Goal: Task Accomplishment & Management: Complete application form

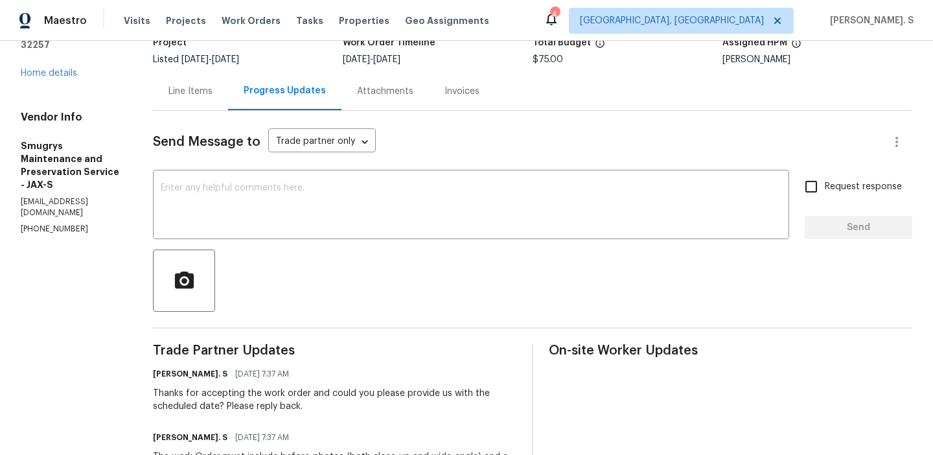
scroll to position [131, 0]
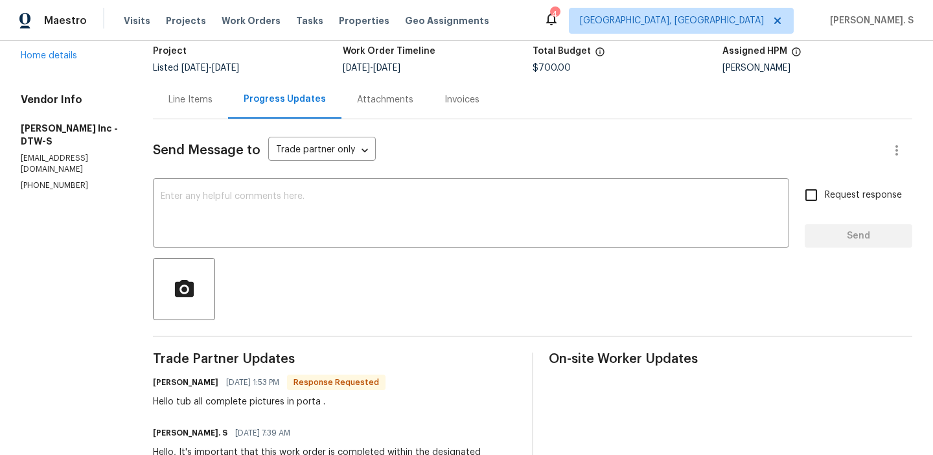
scroll to position [44, 0]
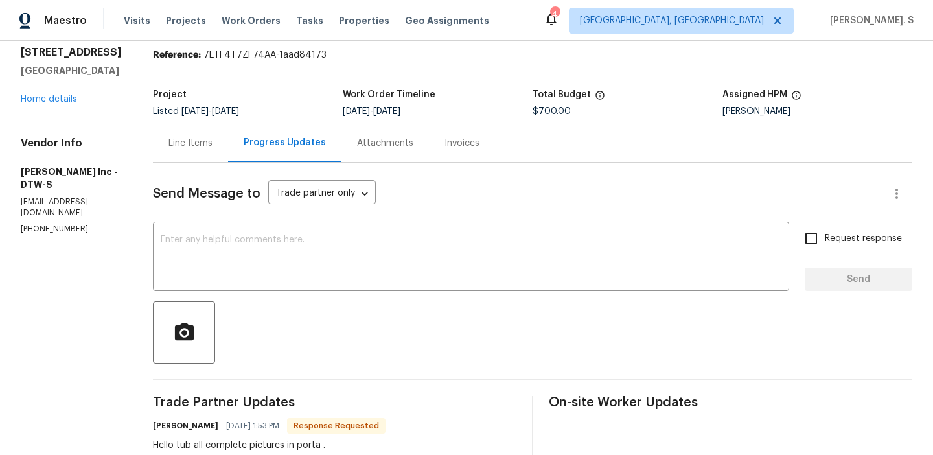
click at [196, 151] on div "Line Items" at bounding box center [190, 143] width 75 height 38
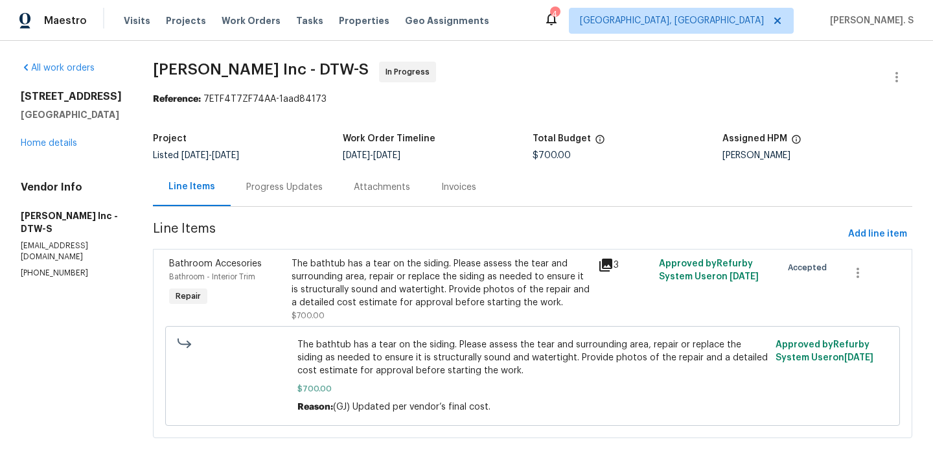
click at [487, 287] on div "The bathtub has a tear on the siding. Please assess the tear and surrounding ar…" at bounding box center [441, 283] width 299 height 52
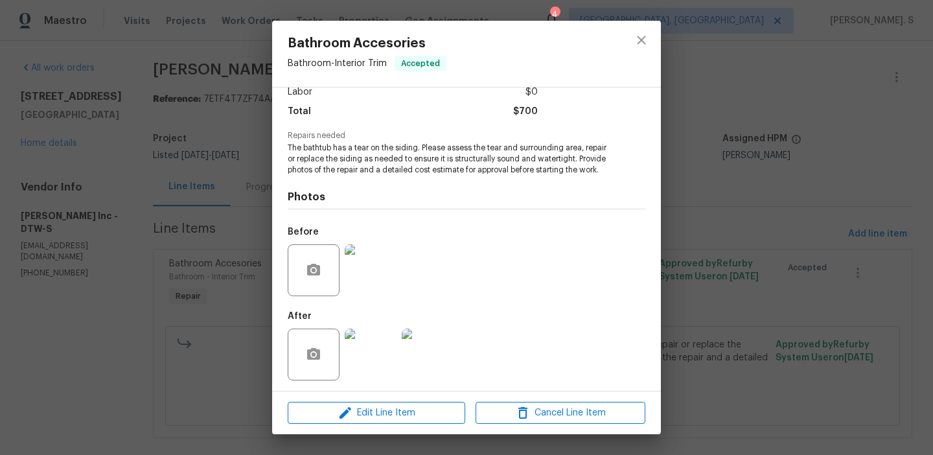
scroll to position [99, 0]
click at [392, 259] on img at bounding box center [371, 268] width 52 height 52
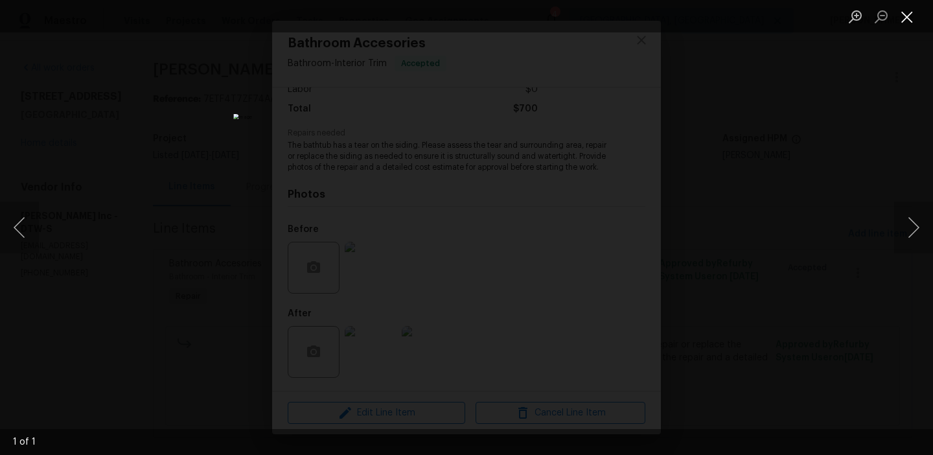
click at [904, 16] on button "Close lightbox" at bounding box center [908, 16] width 26 height 23
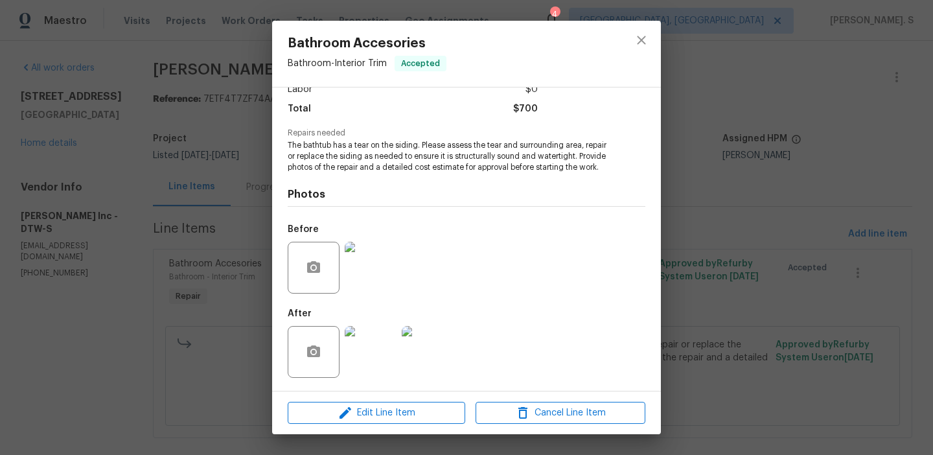
click at [380, 348] on img at bounding box center [371, 352] width 52 height 52
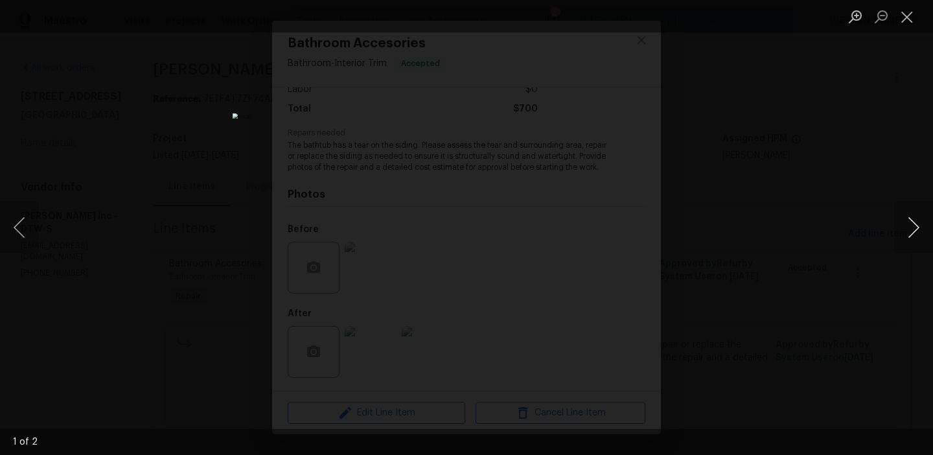
click at [920, 220] on button "Next image" at bounding box center [914, 228] width 39 height 52
click at [911, 29] on li "Lightbox" at bounding box center [908, 16] width 26 height 32
click at [899, 14] on button "Close lightbox" at bounding box center [908, 16] width 26 height 23
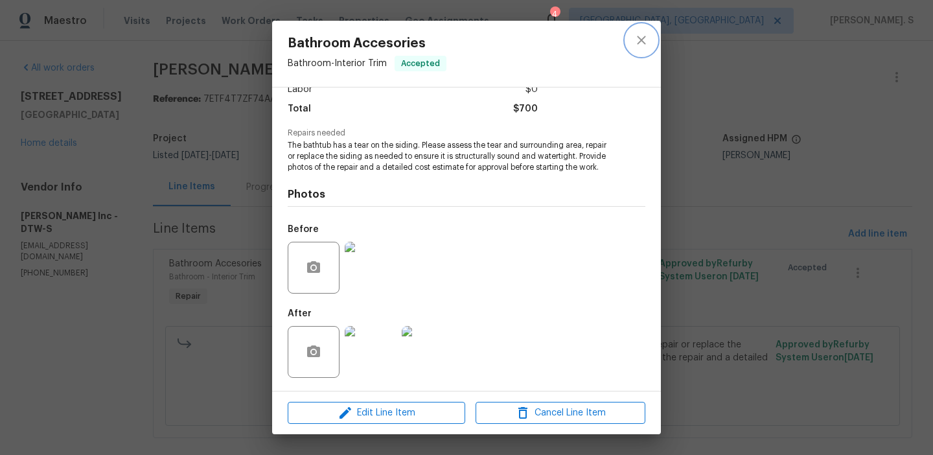
click at [638, 32] on icon "close" at bounding box center [642, 40] width 16 height 16
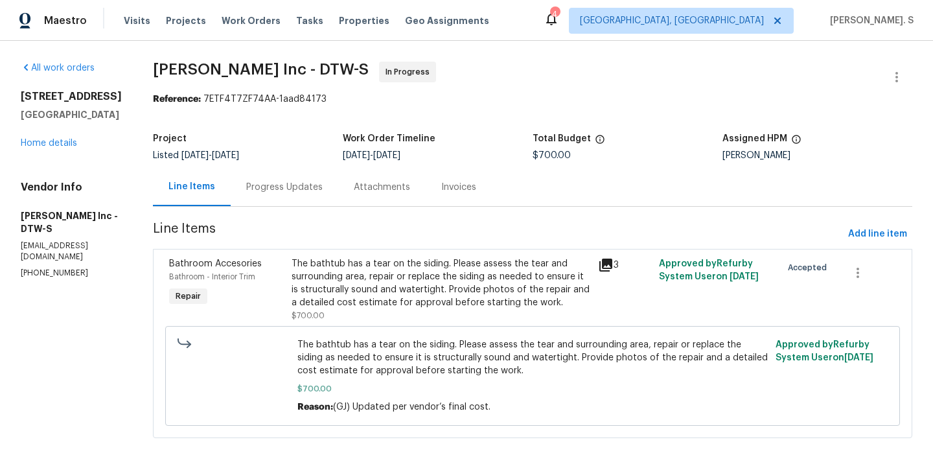
click at [283, 183] on div "Progress Updates" at bounding box center [284, 187] width 76 height 13
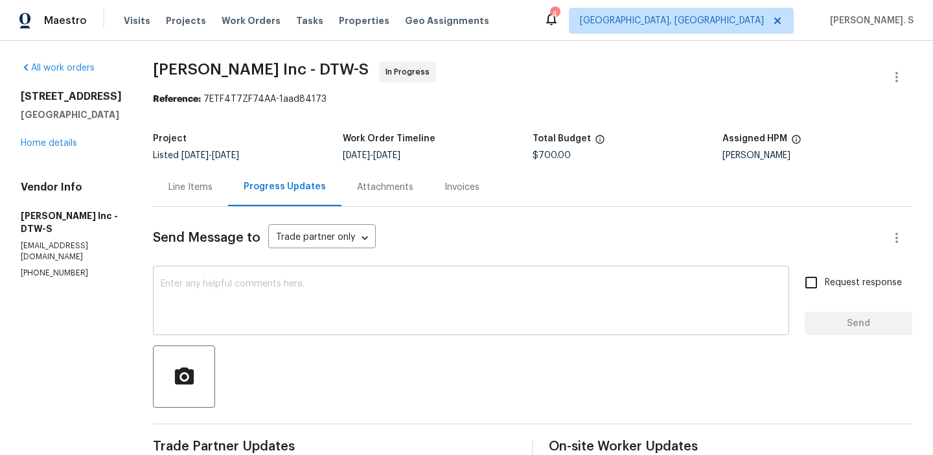
click at [321, 287] on textarea at bounding box center [471, 301] width 621 height 45
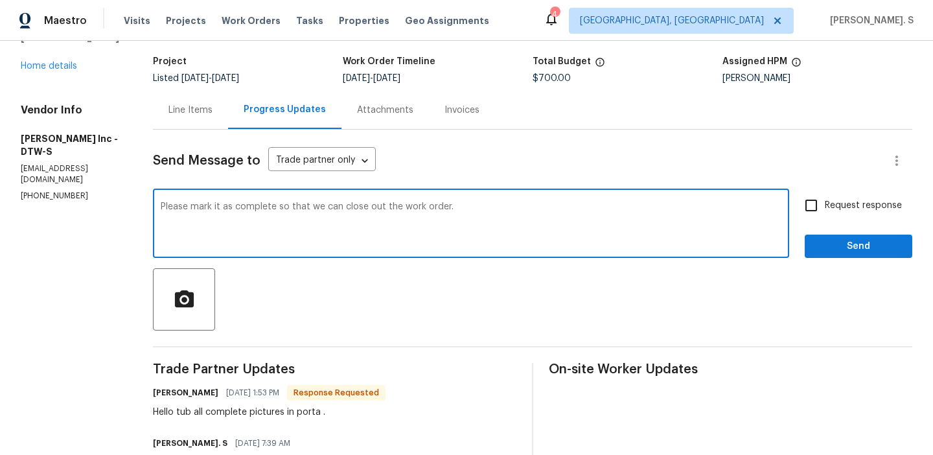
scroll to position [86, 0]
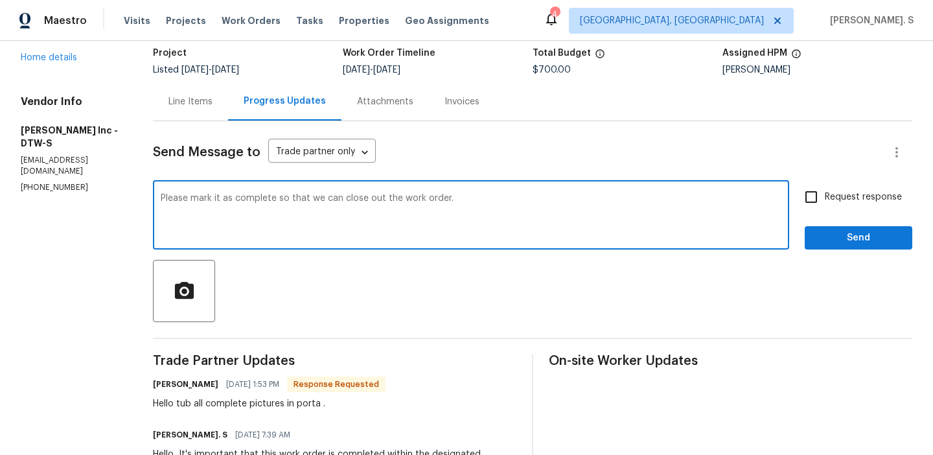
type textarea "Please mark it as complete so that we can close out the work order."
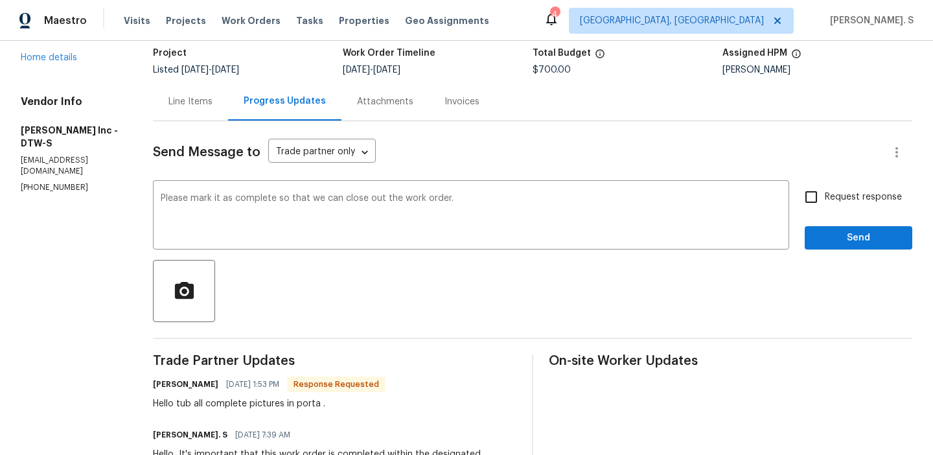
copy div "Hello tub all complete pictures in porta ."
click at [842, 205] on label "Request response" at bounding box center [850, 196] width 104 height 27
click at [825, 205] on input "Request response" at bounding box center [811, 196] width 27 height 27
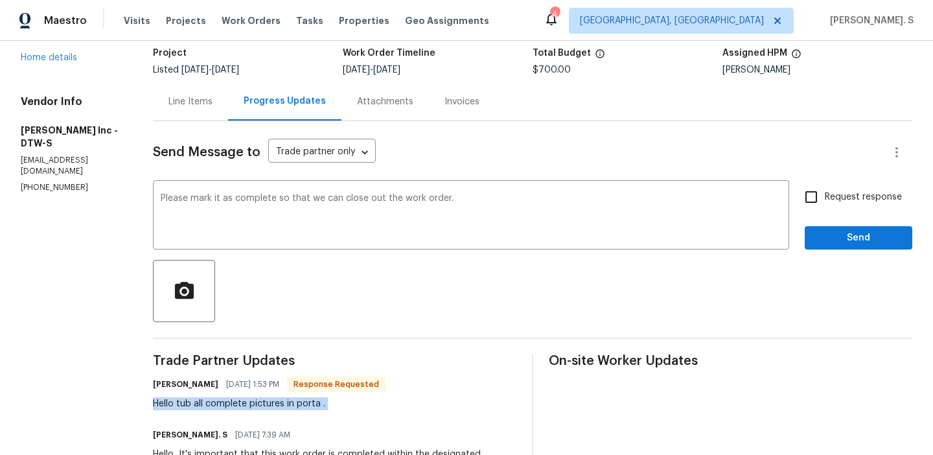
checkbox input "true"
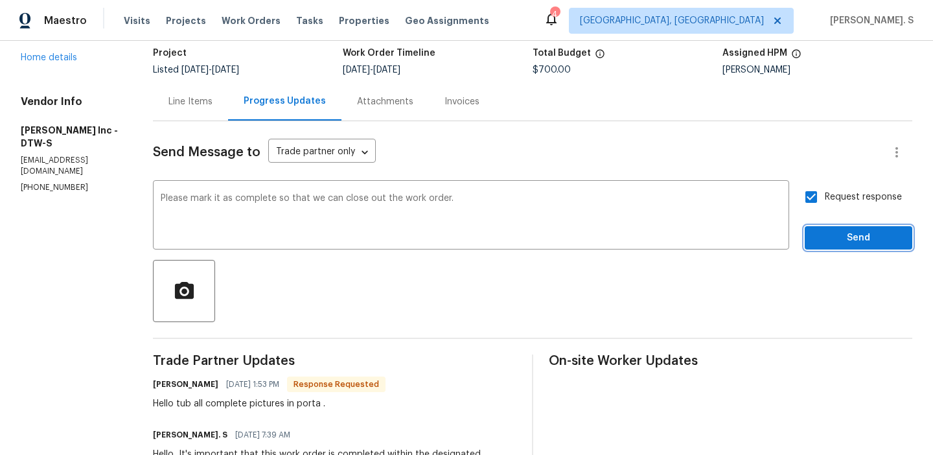
click at [832, 232] on span "Send" at bounding box center [858, 238] width 87 height 16
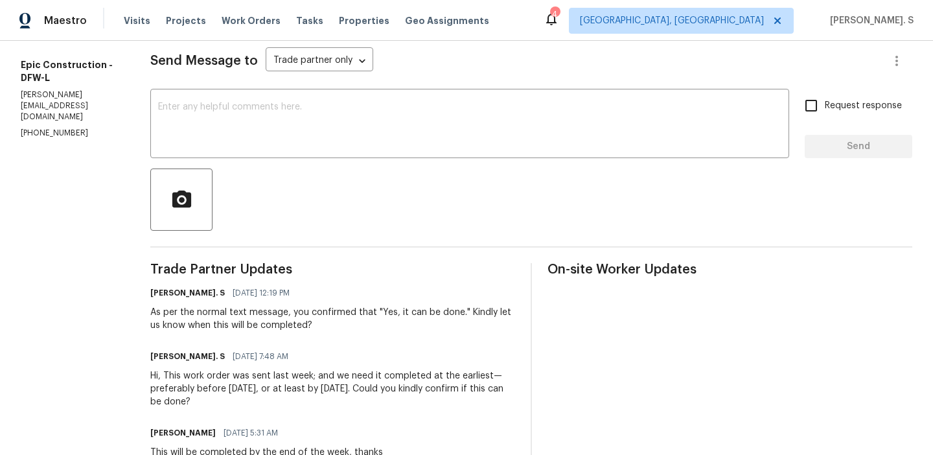
scroll to position [178, 0]
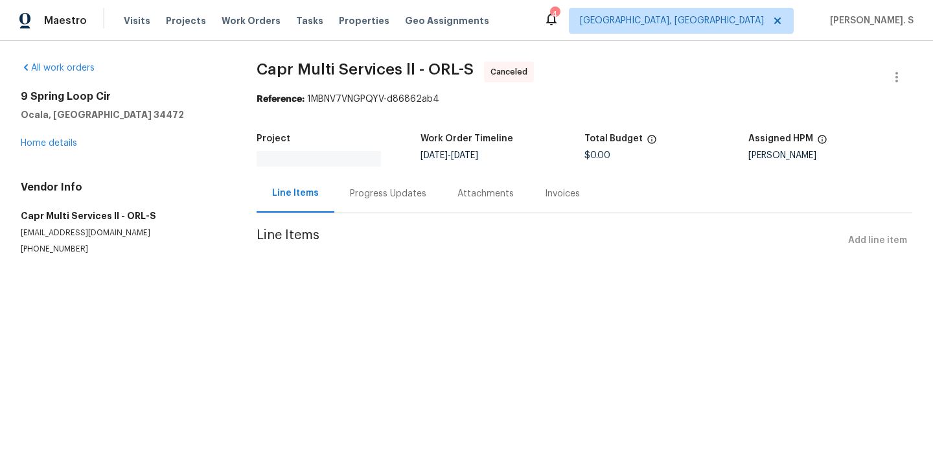
click at [69, 148] on div "9 Spring Loop Cir Ocala, FL 34472 Home details" at bounding box center [123, 120] width 205 height 60
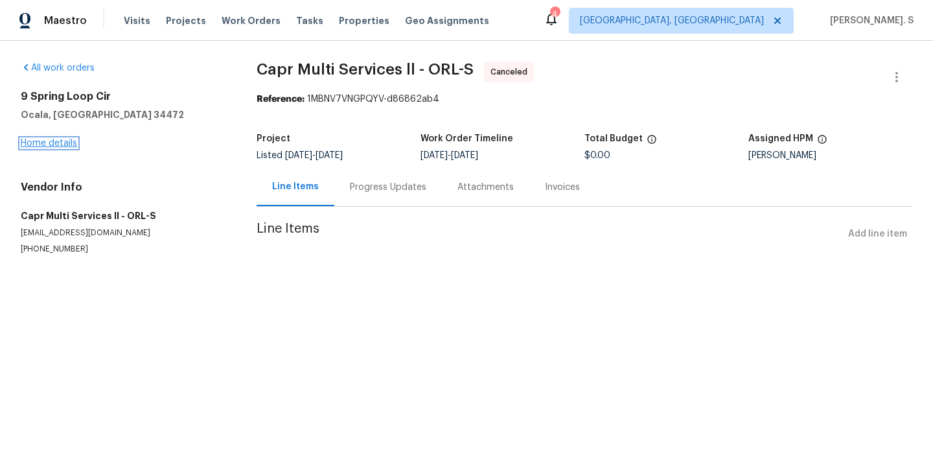
click at [54, 143] on link "Home details" at bounding box center [49, 143] width 56 height 9
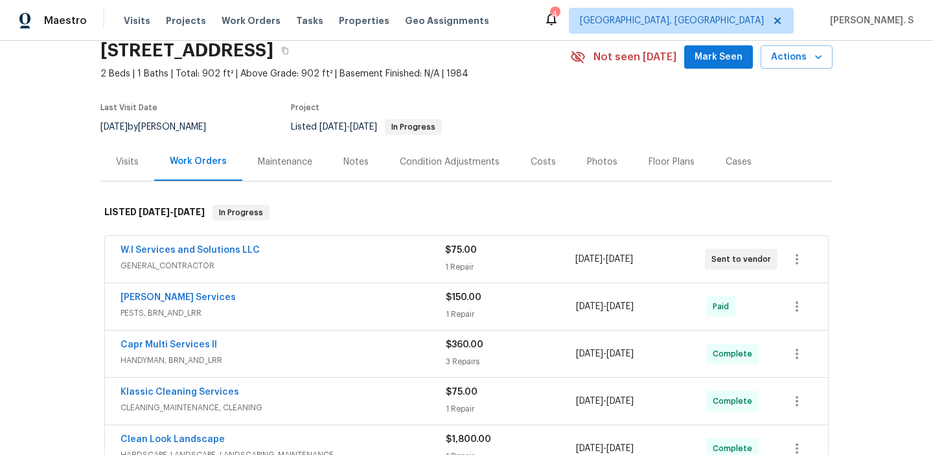
scroll to position [82, 0]
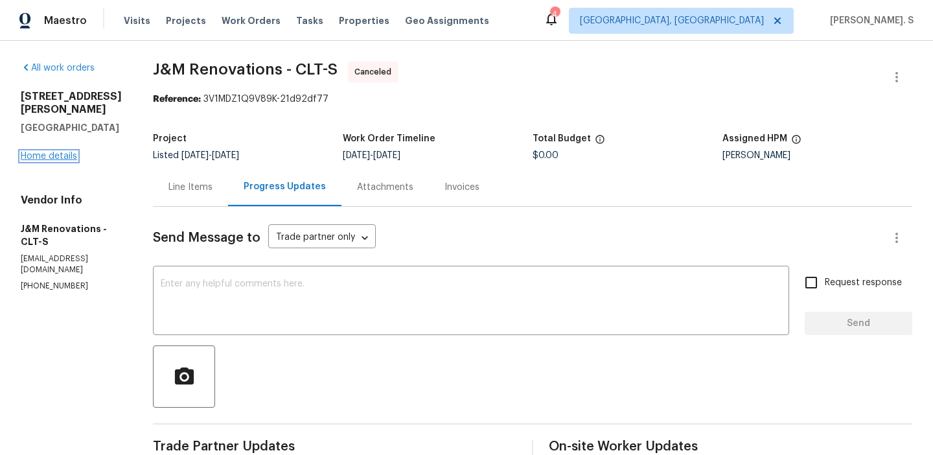
click at [56, 152] on link "Home details" at bounding box center [49, 156] width 56 height 9
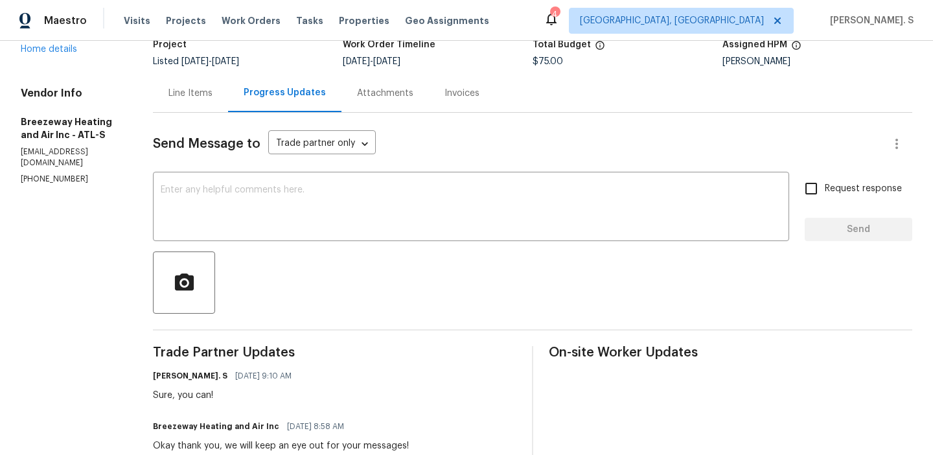
scroll to position [126, 0]
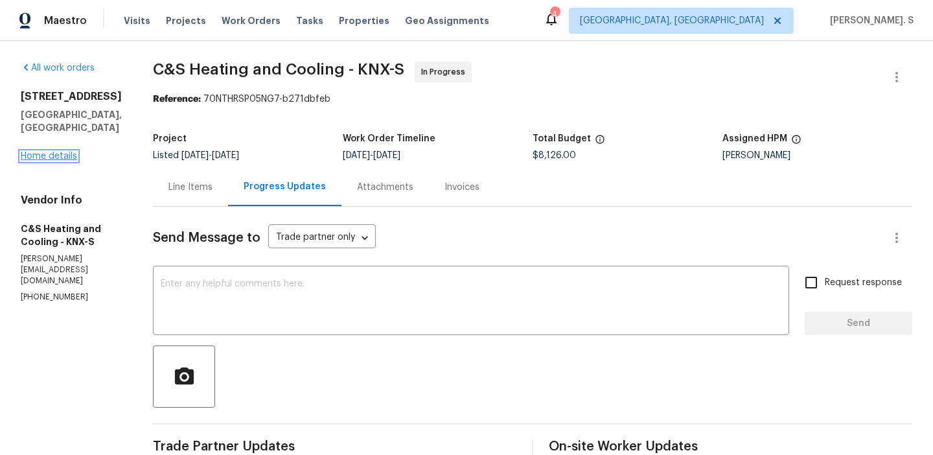
click at [72, 152] on link "Home details" at bounding box center [49, 156] width 56 height 9
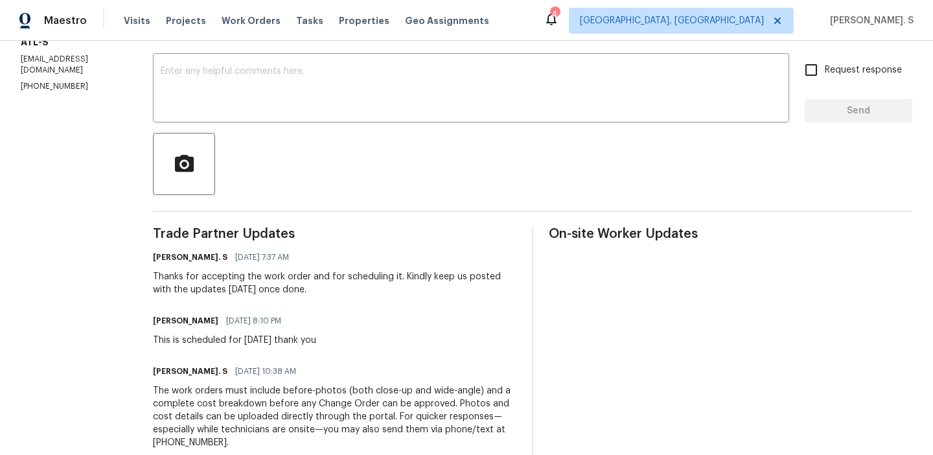
scroll to position [239, 0]
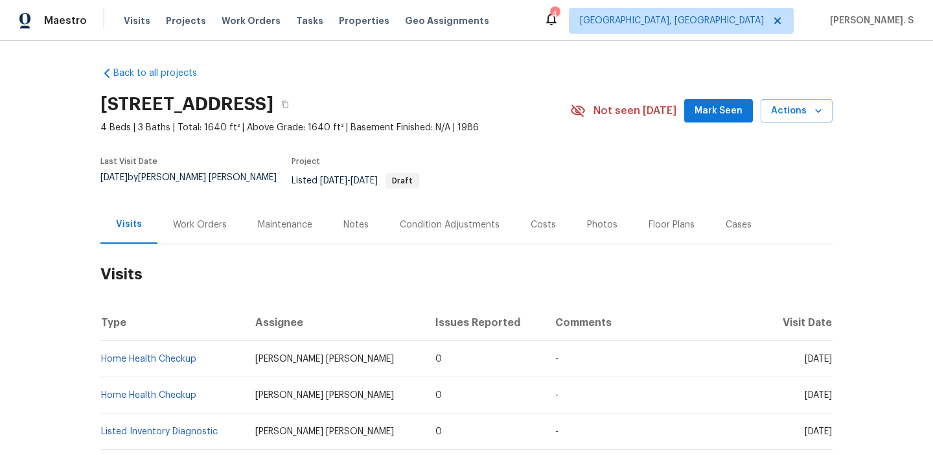
click at [195, 218] on div "Work Orders" at bounding box center [200, 224] width 54 height 13
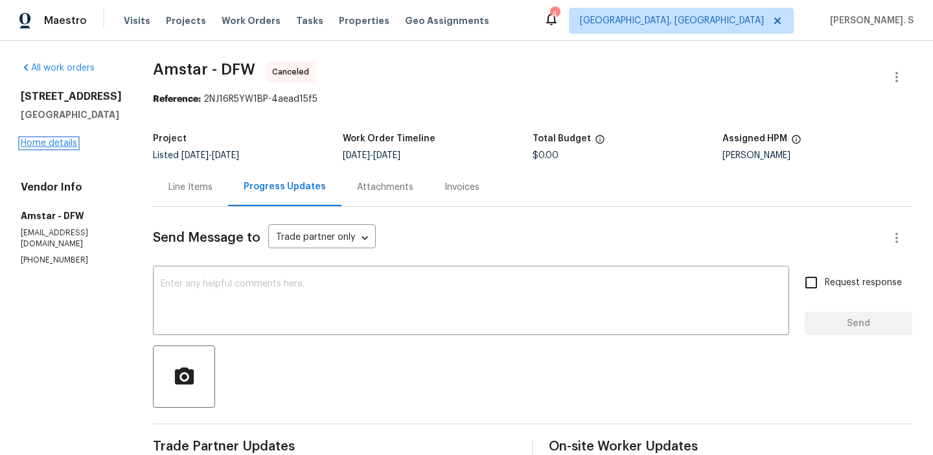
click at [58, 139] on link "Home details" at bounding box center [49, 143] width 56 height 9
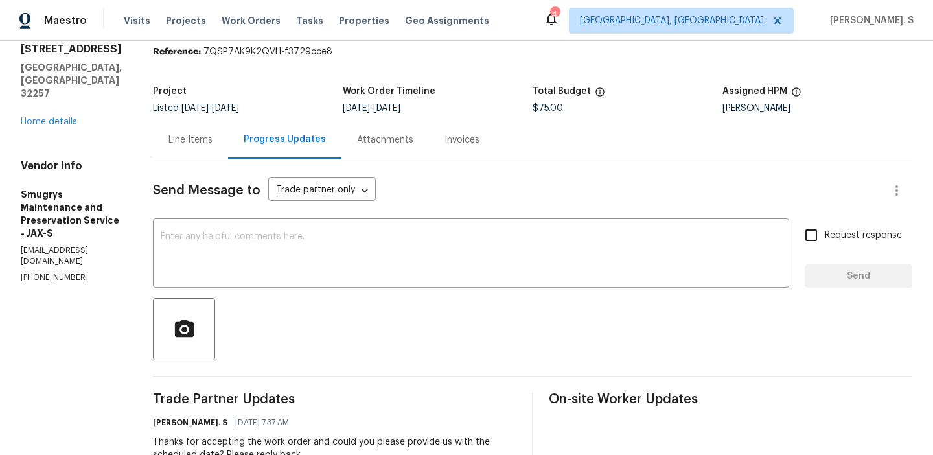
scroll to position [93, 0]
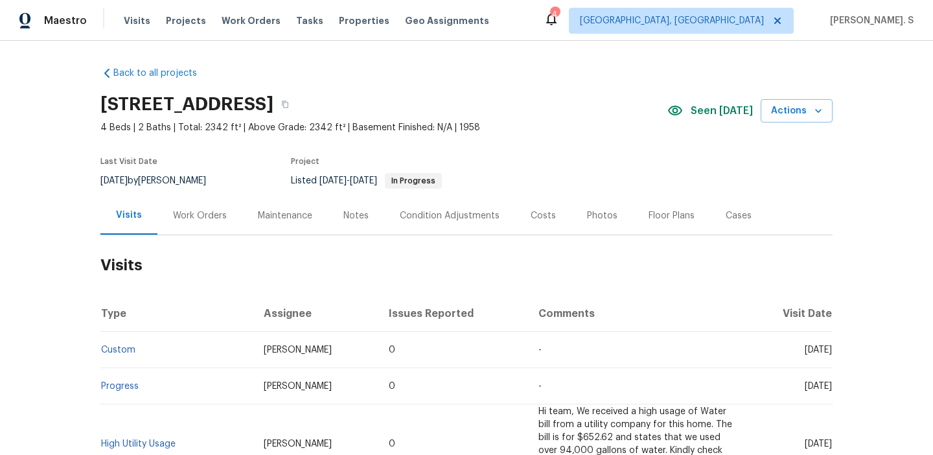
click at [161, 218] on div "Work Orders" at bounding box center [200, 215] width 85 height 38
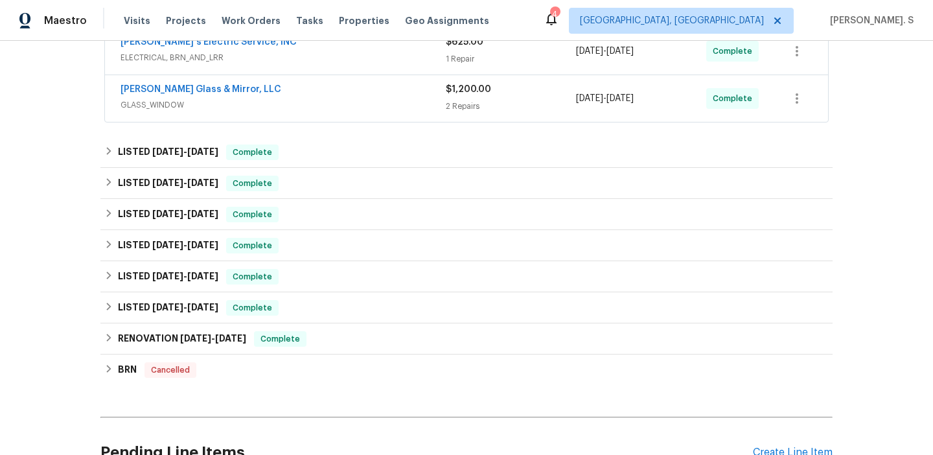
scroll to position [533, 0]
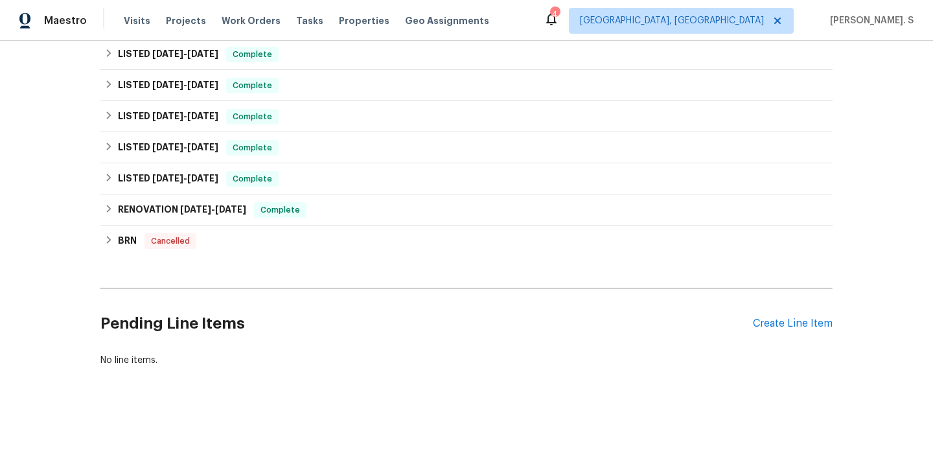
click at [800, 316] on div "Pending Line Items Create Line Item" at bounding box center [466, 324] width 732 height 60
click at [792, 324] on div "Create Line Item" at bounding box center [793, 324] width 80 height 12
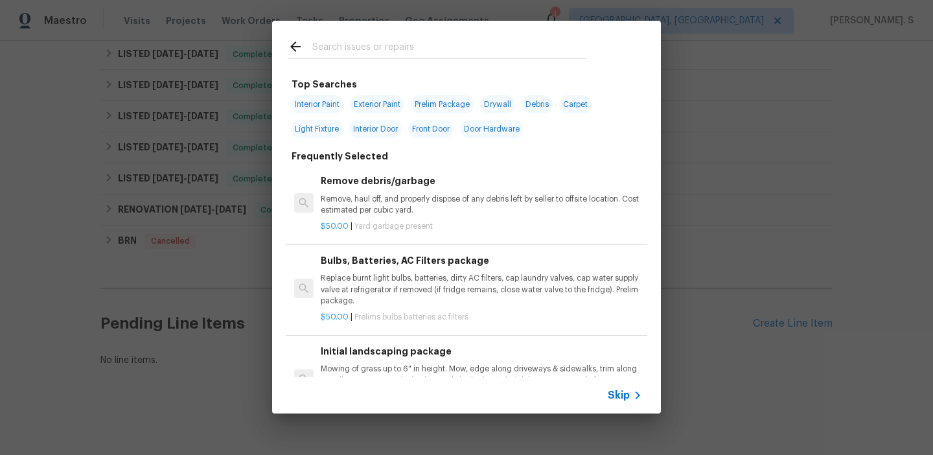
click at [384, 205] on p "Remove, haul off, and properly dispose of any debris left by seller to offsite …" at bounding box center [482, 205] width 322 height 22
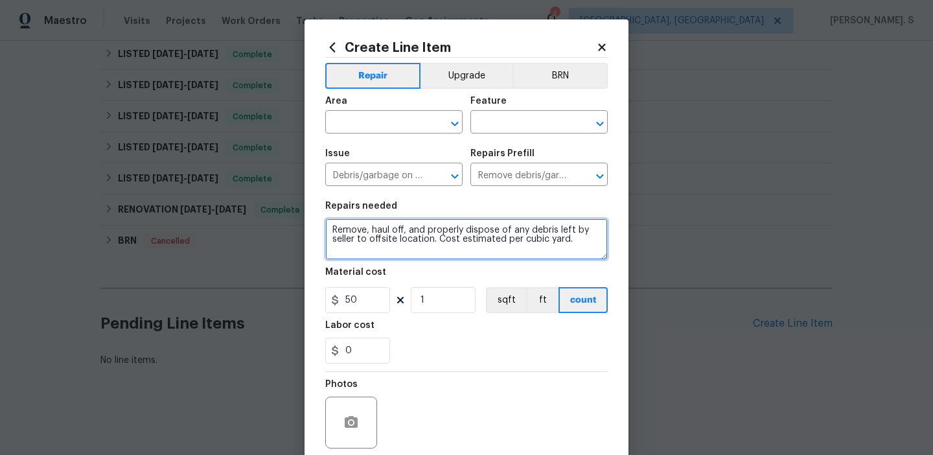
click at [421, 248] on textarea "Remove, haul off, and properly dispose of any debris left by seller to offsite …" at bounding box center [466, 238] width 283 height 41
paste textarea "ceived feedback that there are numerous wasp nests at the back of the property.…"
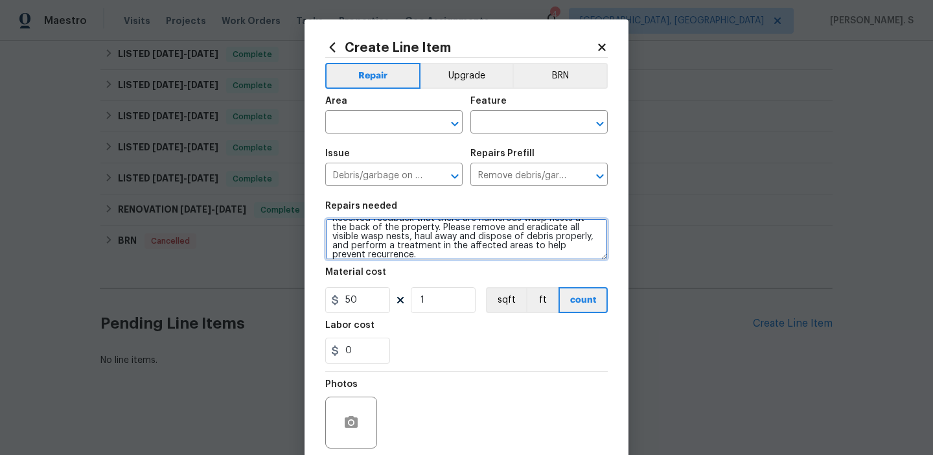
scroll to position [0, 0]
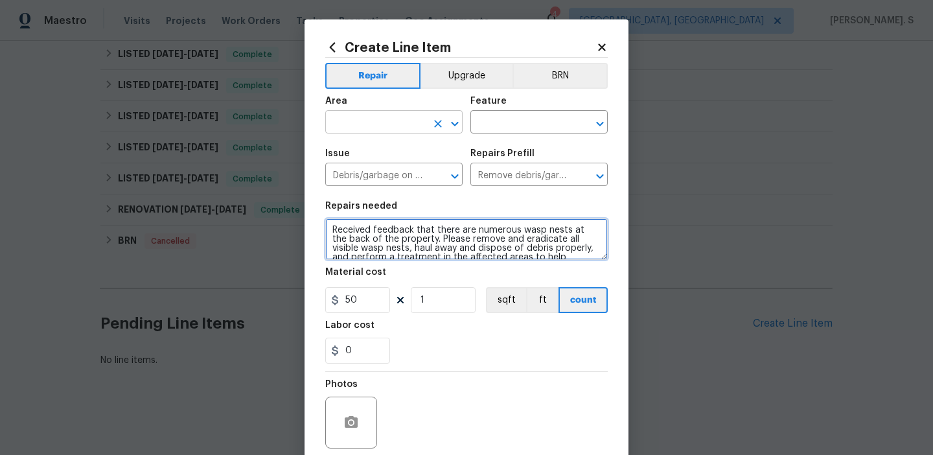
click at [454, 122] on icon "Open" at bounding box center [455, 124] width 16 height 16
type textarea "Received feedback that there are numerous wasp nests at the back of the propert…"
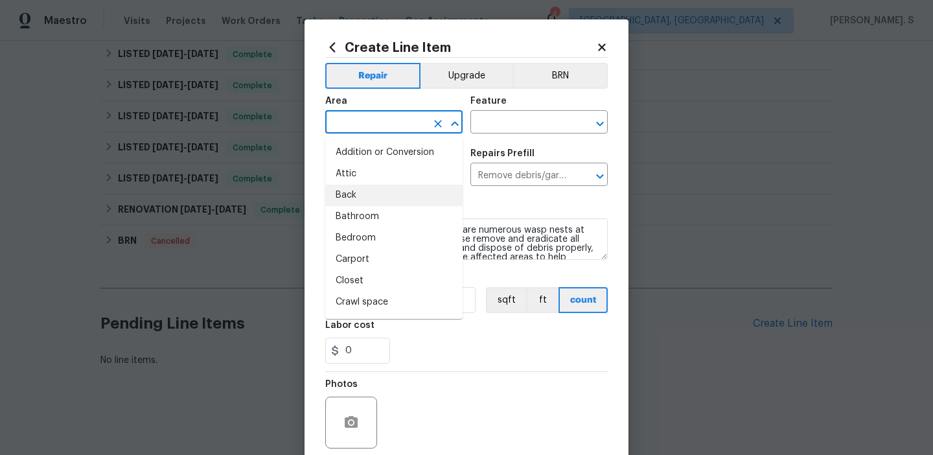
click at [404, 191] on li "Back" at bounding box center [393, 195] width 137 height 21
type input "Back"
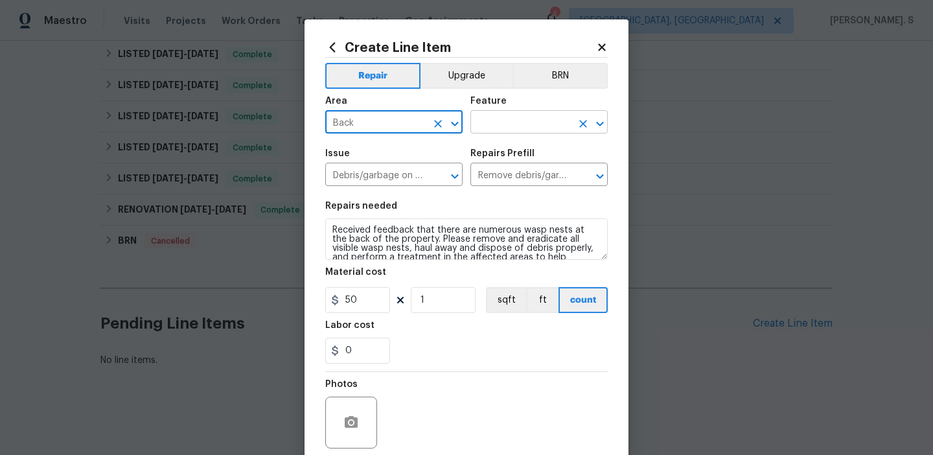
click at [601, 115] on button "Open" at bounding box center [600, 124] width 18 height 18
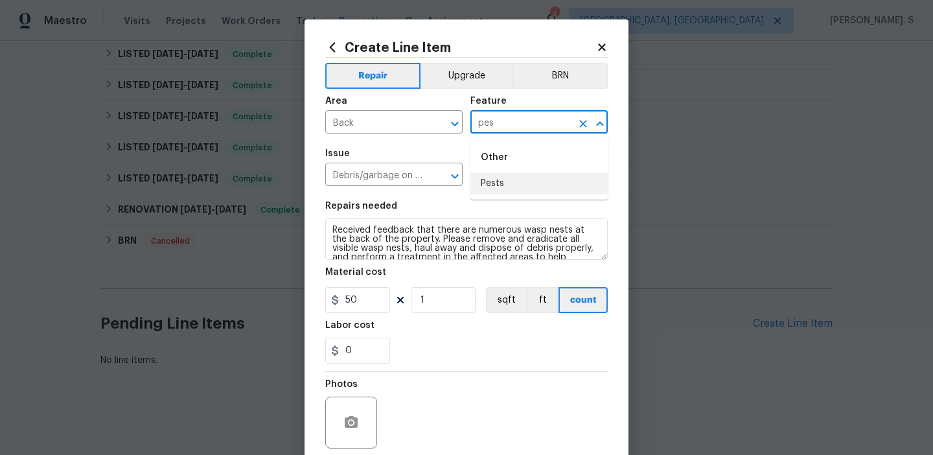
click at [500, 193] on li "Pests" at bounding box center [539, 183] width 137 height 21
click at [452, 170] on icon "Open" at bounding box center [455, 177] width 16 height 16
type input "Pests"
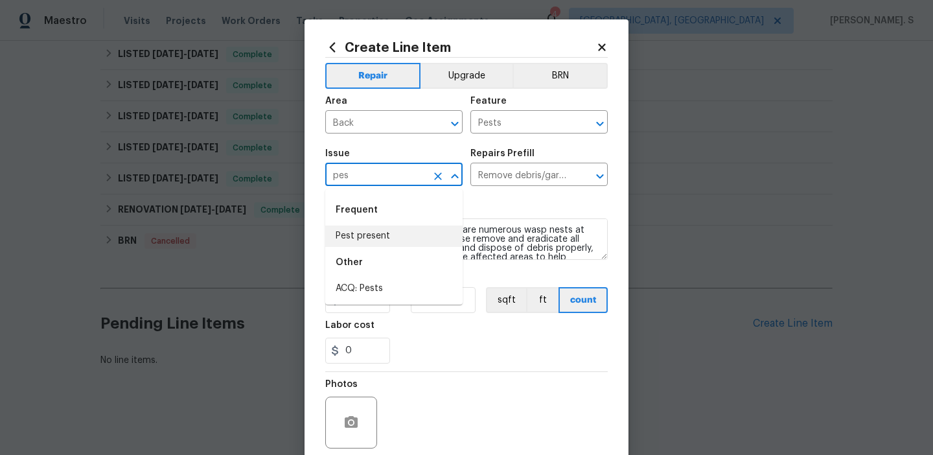
click at [443, 233] on li "Pest present" at bounding box center [393, 236] width 137 height 21
type input "Pest present"
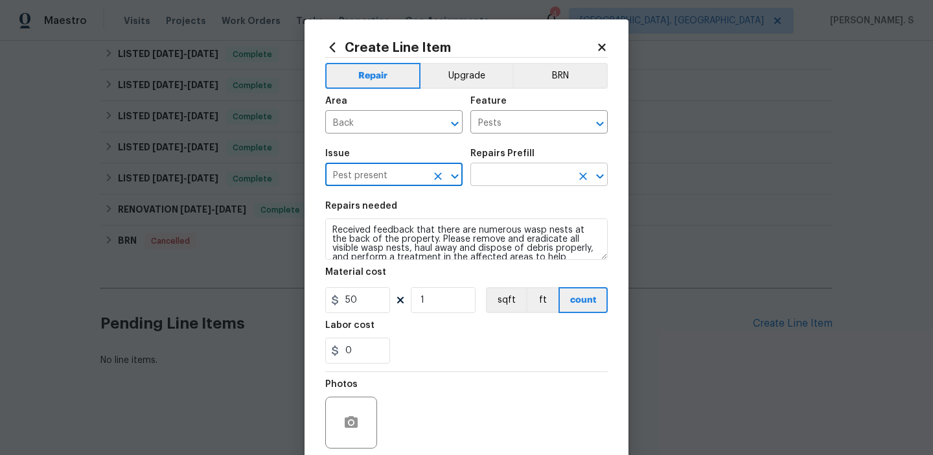
click at [598, 178] on icon "Open" at bounding box center [600, 177] width 16 height 16
type input "Pest present"
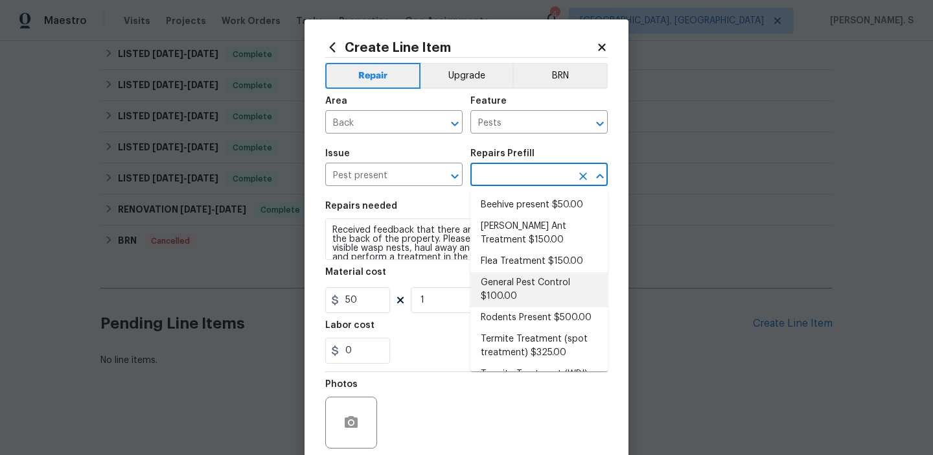
click at [516, 298] on li "General Pest Control $100.00" at bounding box center [539, 289] width 137 height 35
type input "General Pest Control $100.00"
type textarea "General pest treatment for active pest/insect infestation - non termite"
type input "100"
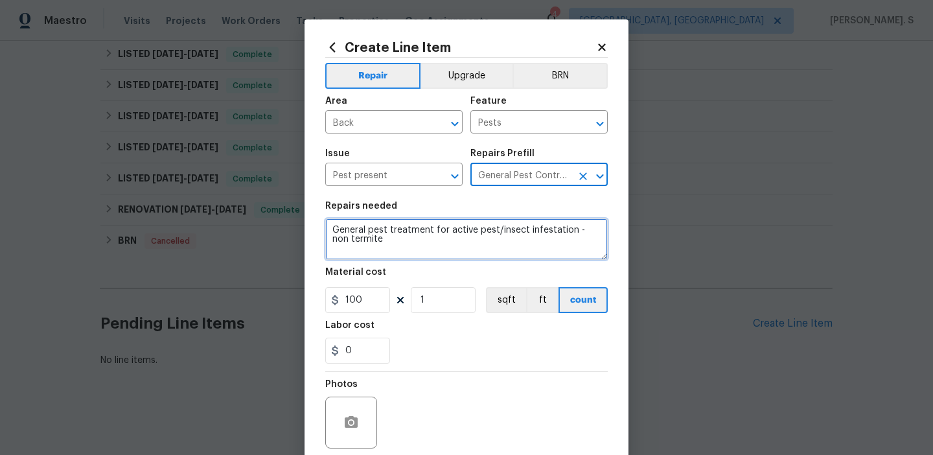
click at [428, 250] on textarea "General pest treatment for active pest/insect infestation - non termite" at bounding box center [466, 238] width 283 height 41
paste textarea "Received feedback that there are numerous wasp nests at the back of the propert…"
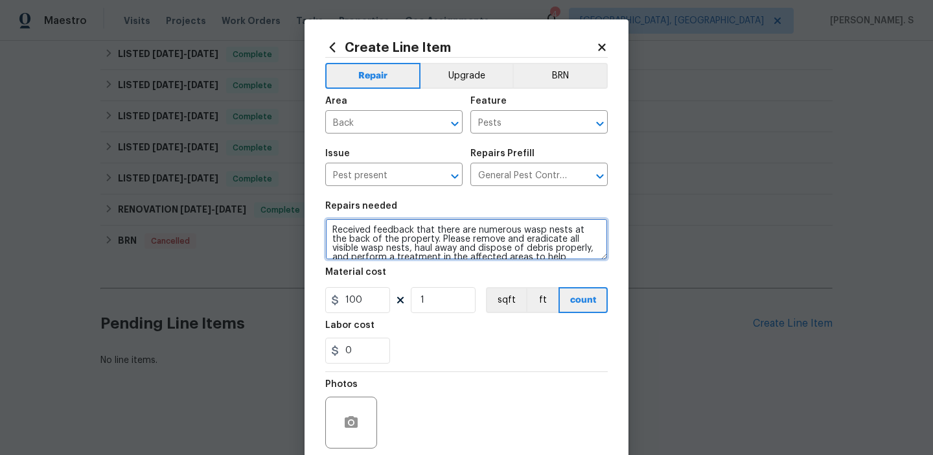
scroll to position [12, 0]
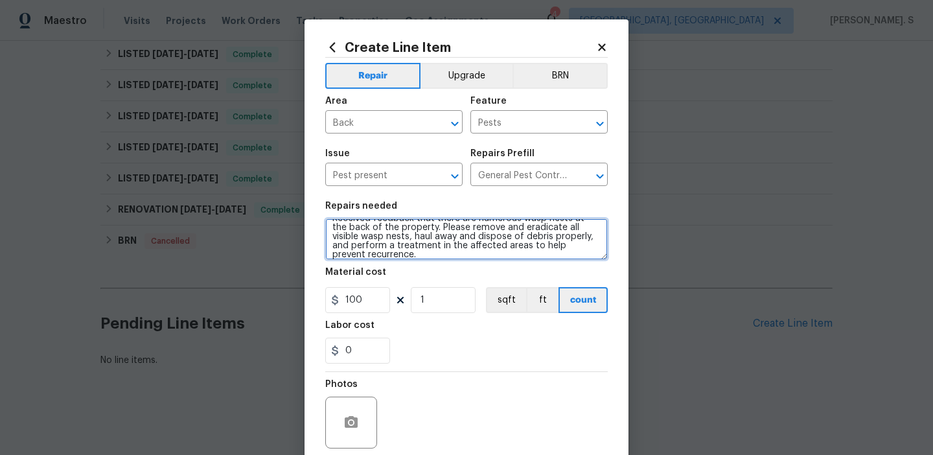
type textarea "Received feedback that there are numerous wasp nests at the back of the propert…"
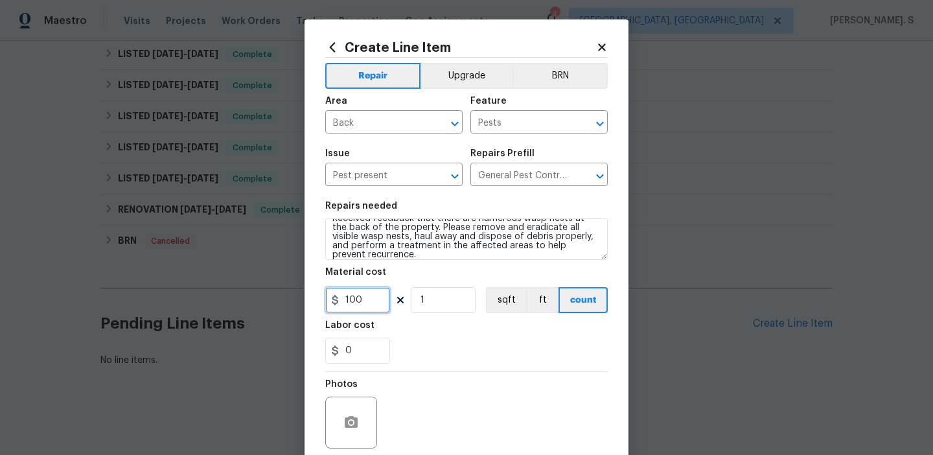
click at [371, 297] on input "100" at bounding box center [357, 300] width 65 height 26
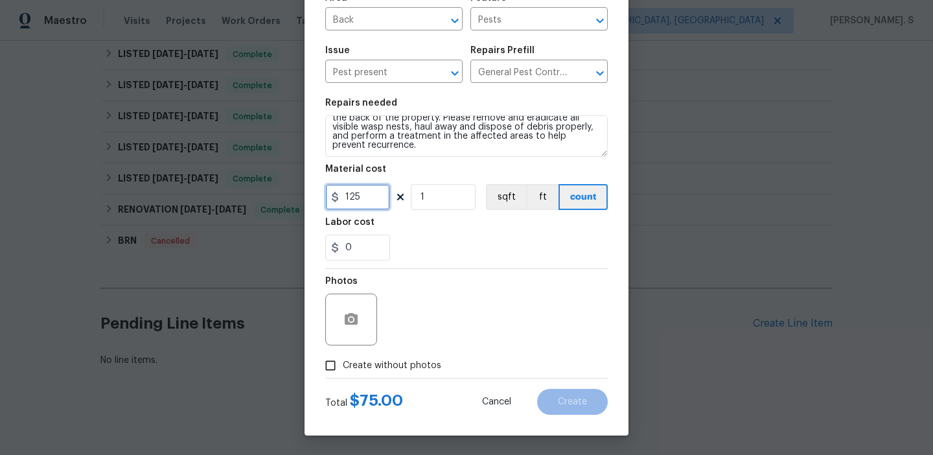
type input "125"
click at [371, 369] on span "Create without photos" at bounding box center [392, 366] width 99 height 14
click at [343, 369] on input "Create without photos" at bounding box center [330, 365] width 25 height 25
checkbox input "true"
click at [447, 351] on div "Reason*" at bounding box center [498, 311] width 220 height 84
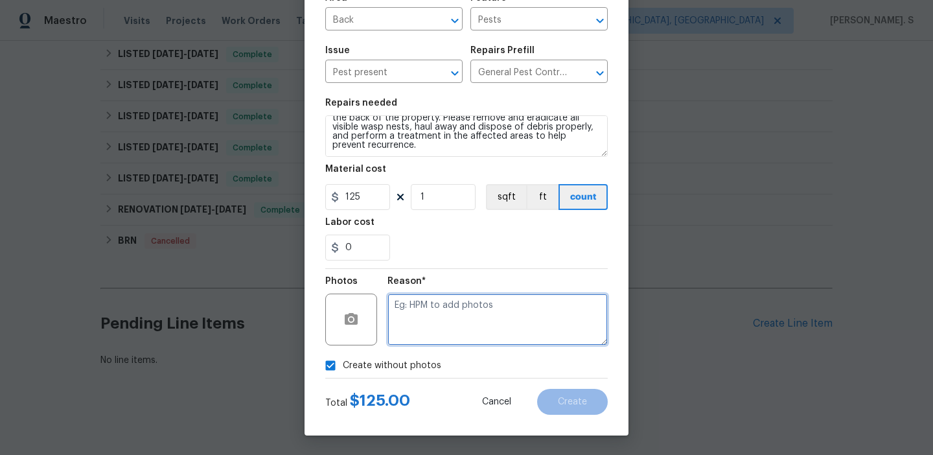
click at [463, 325] on textarea at bounding box center [498, 320] width 220 height 52
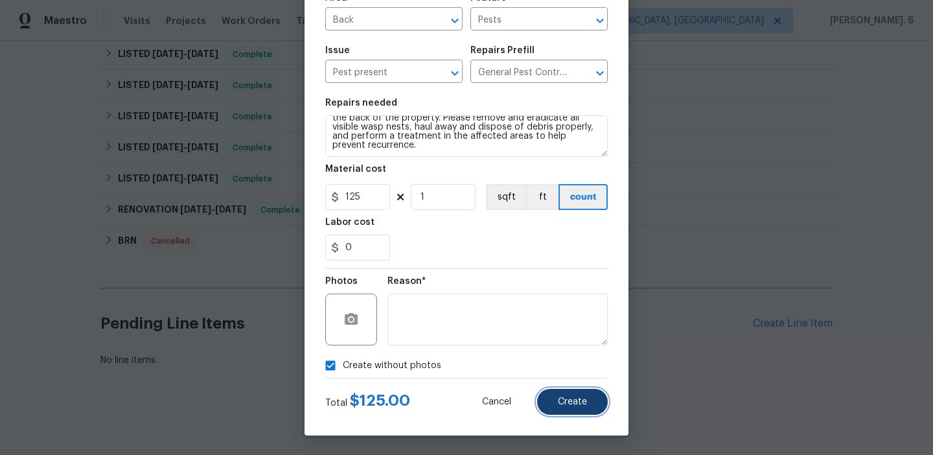
click at [556, 394] on button "Create" at bounding box center [572, 402] width 71 height 26
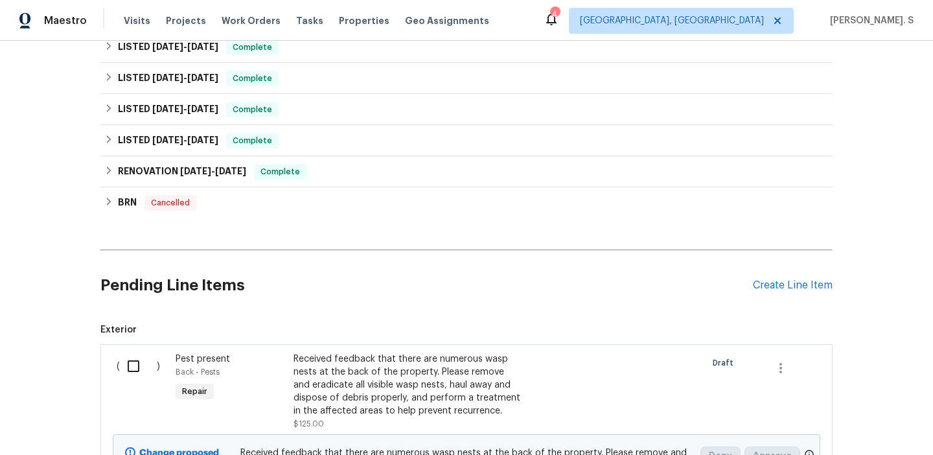
scroll to position [585, 0]
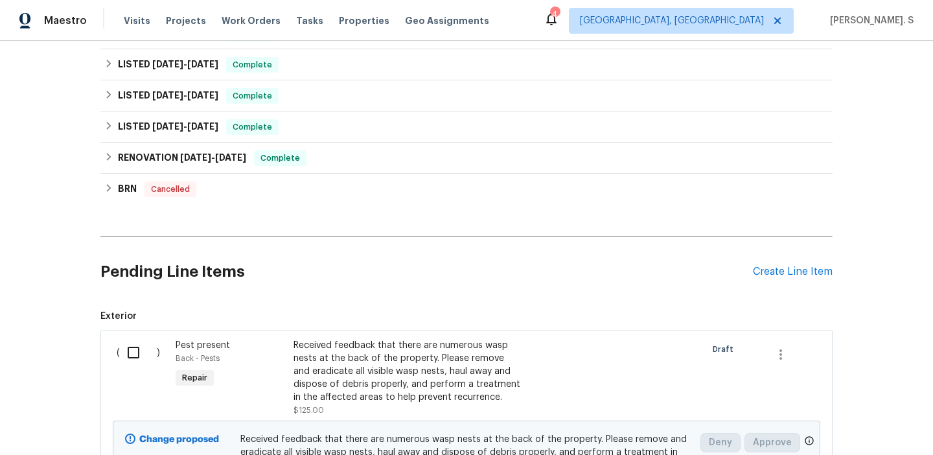
click at [143, 348] on input "checkbox" at bounding box center [138, 352] width 37 height 27
checkbox input "true"
